Goal: Information Seeking & Learning: Learn about a topic

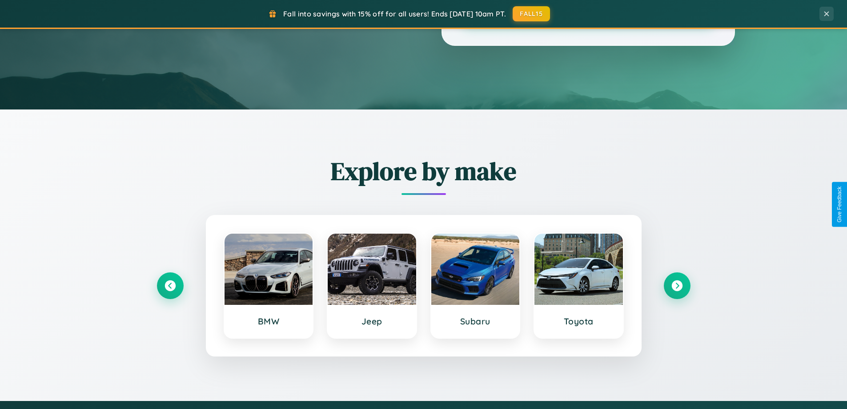
scroll to position [383, 0]
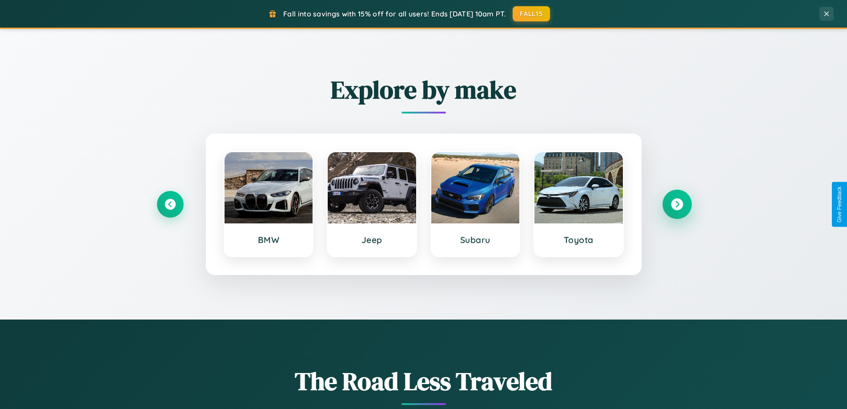
click at [677, 204] on icon at bounding box center [677, 204] width 12 height 12
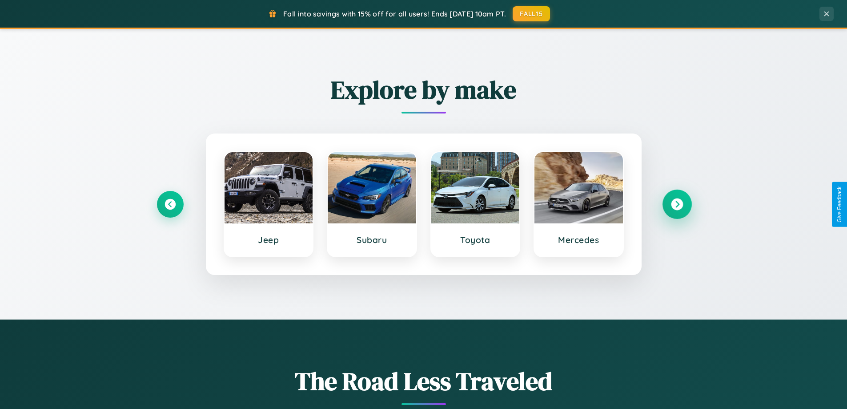
click at [677, 204] on icon at bounding box center [677, 204] width 12 height 12
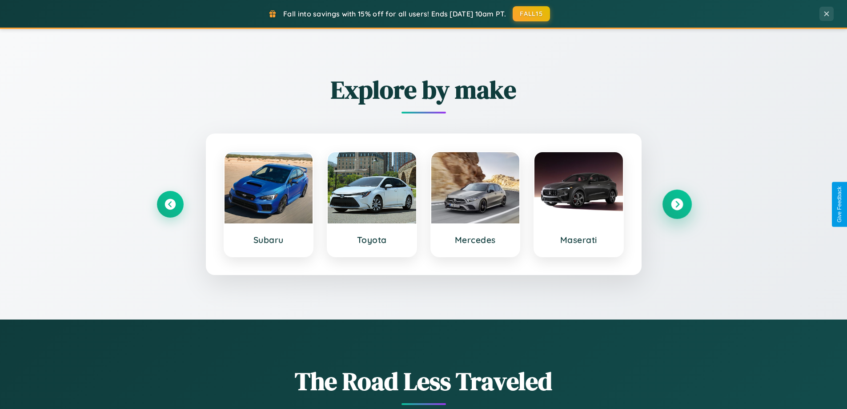
click at [677, 204] on icon at bounding box center [677, 204] width 12 height 12
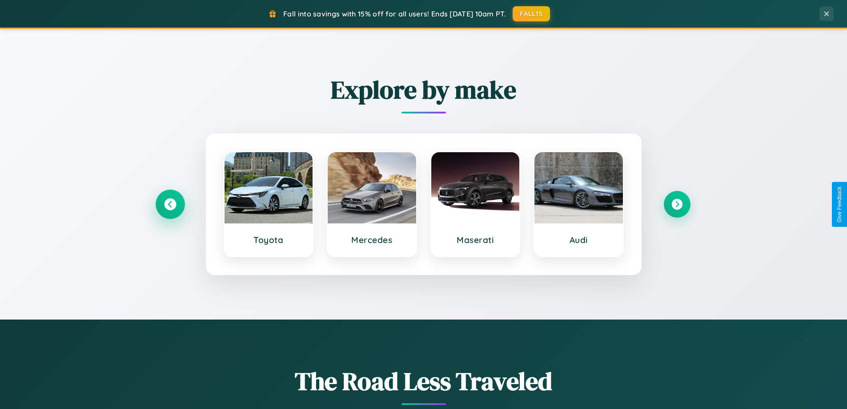
click at [170, 204] on icon at bounding box center [170, 204] width 12 height 12
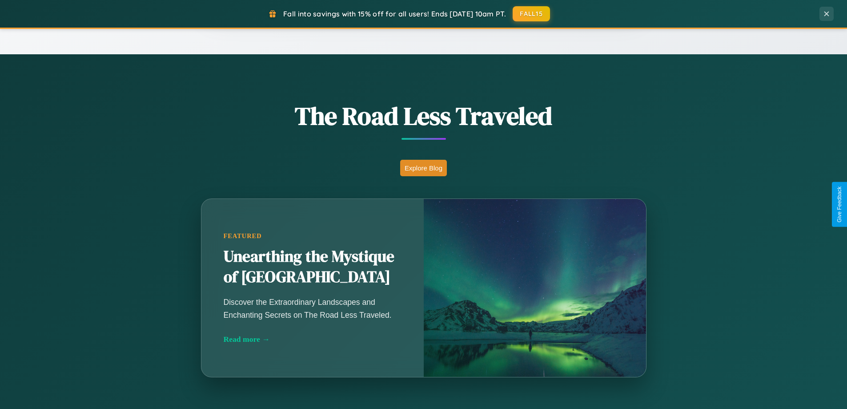
scroll to position [1712, 0]
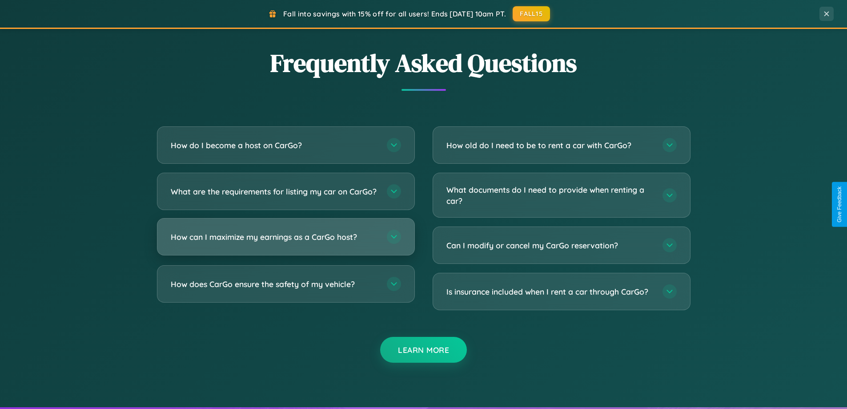
click at [286, 242] on h3 "How can I maximize my earnings as a CarGo host?" at bounding box center [274, 236] width 207 height 11
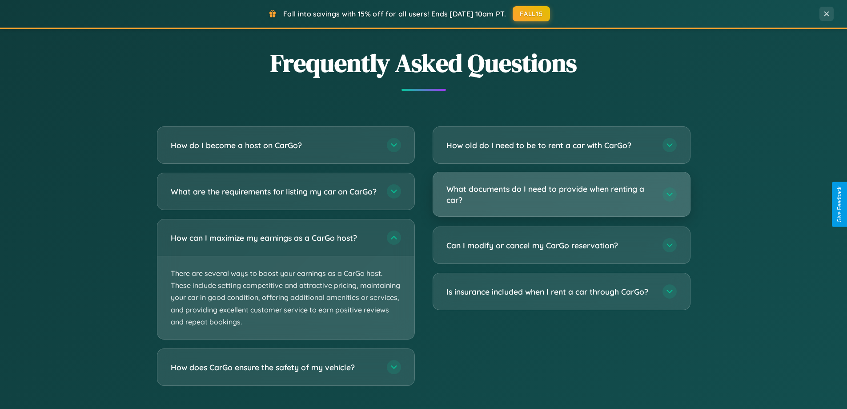
click at [561, 194] on h3 "What documents do I need to provide when renting a car?" at bounding box center [550, 194] width 207 height 22
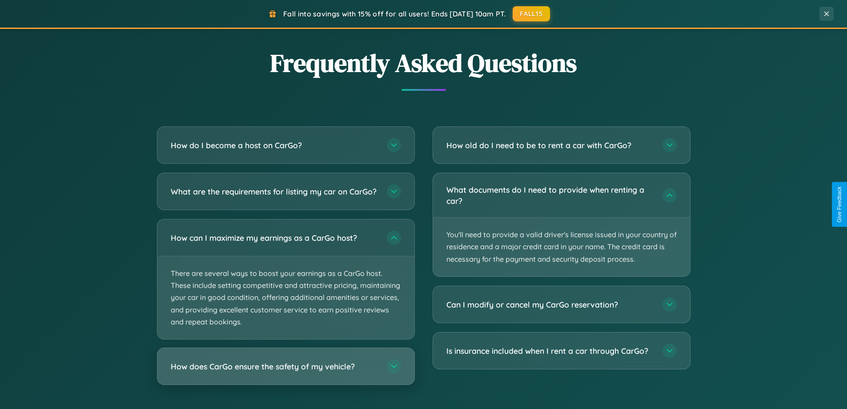
click at [286, 372] on h3 "How does CarGo ensure the safety of my vehicle?" at bounding box center [274, 366] width 207 height 11
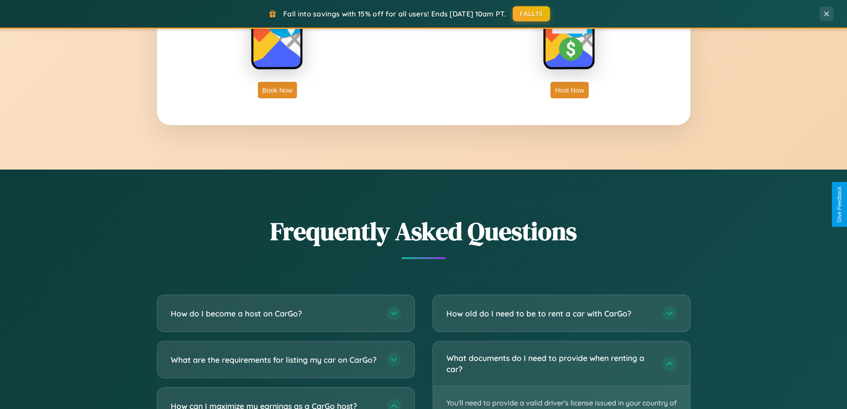
scroll to position [1429, 0]
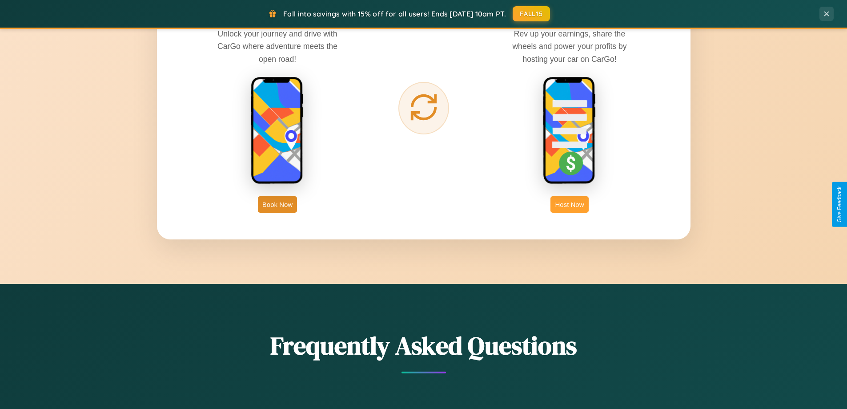
click at [570, 204] on button "Host Now" at bounding box center [570, 204] width 38 height 16
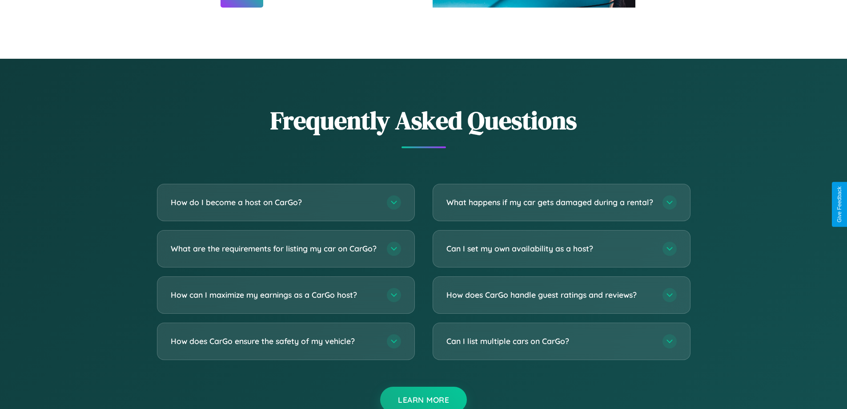
scroll to position [1202, 0]
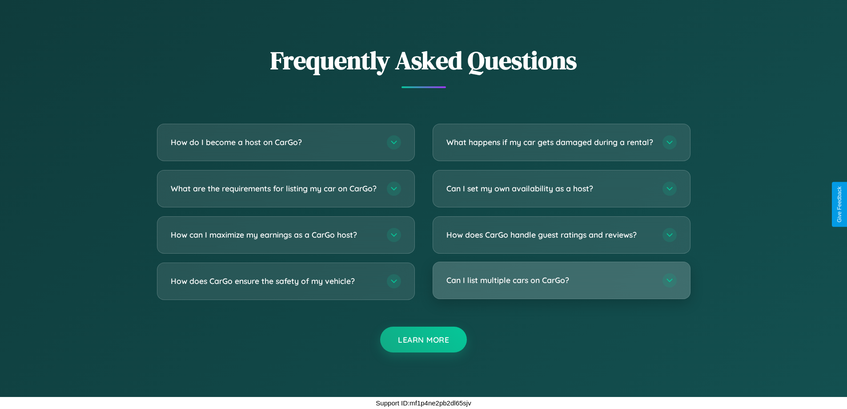
click at [561, 280] on h3 "Can I list multiple cars on CarGo?" at bounding box center [550, 279] width 207 height 11
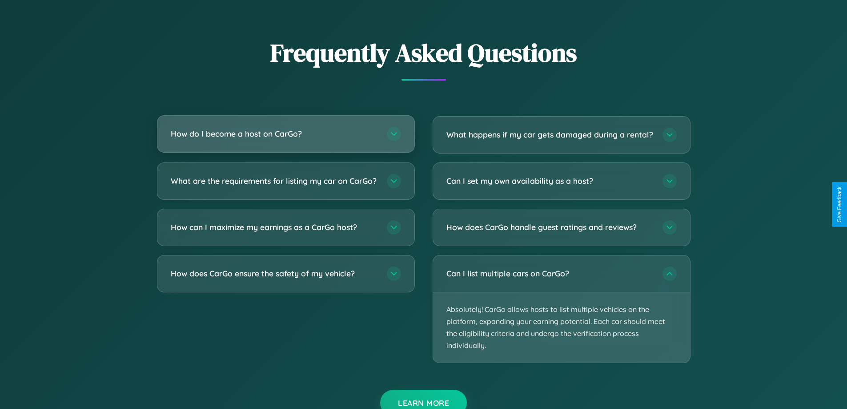
click at [286, 133] on h3 "How do I become a host on CarGo?" at bounding box center [274, 133] width 207 height 11
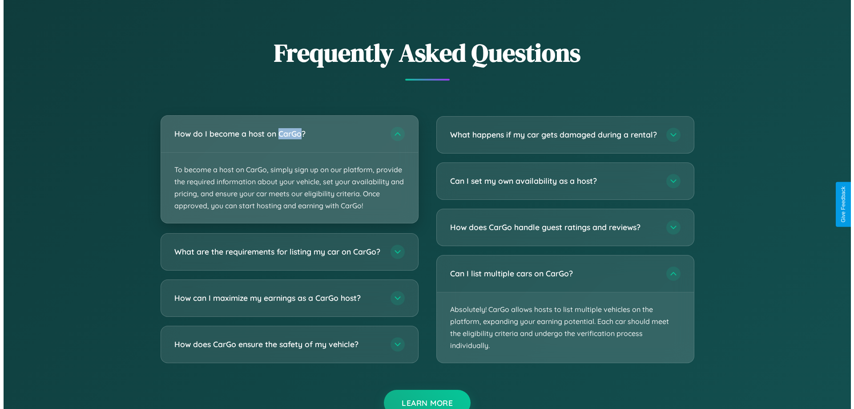
scroll to position [0, 0]
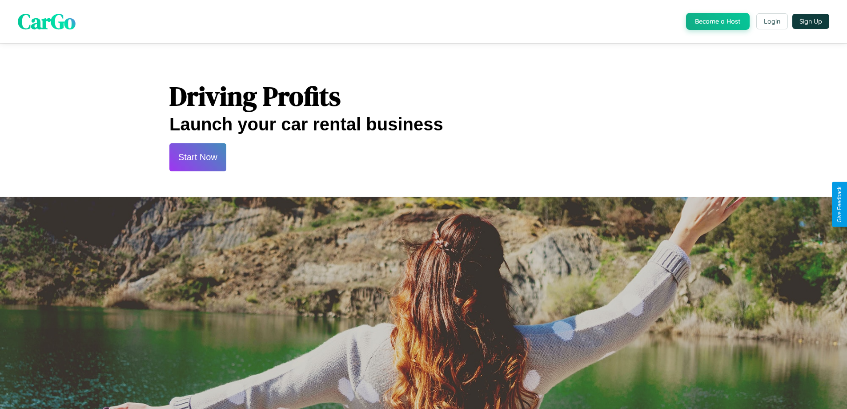
click at [197, 157] on button "Start Now" at bounding box center [197, 157] width 57 height 28
